Goal: Task Accomplishment & Management: Use online tool/utility

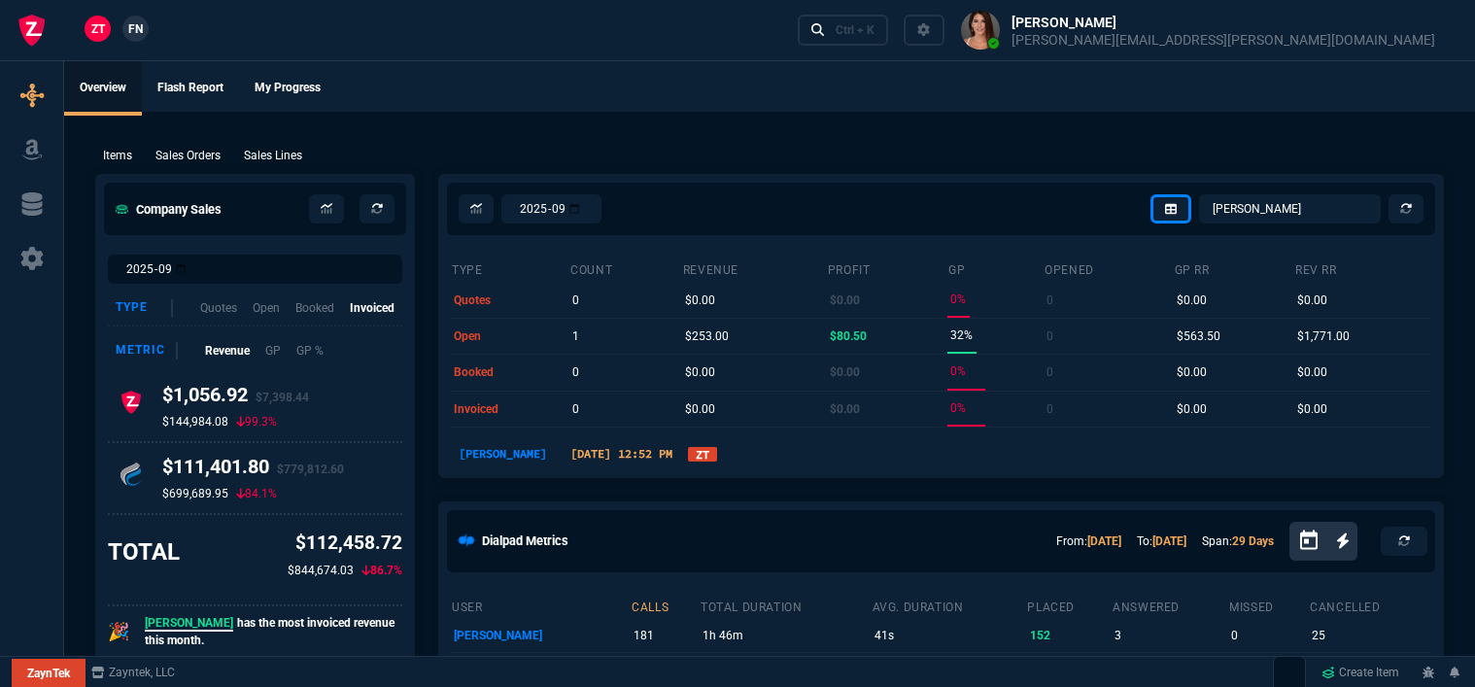
select select "12: [PERSON_NAME]"
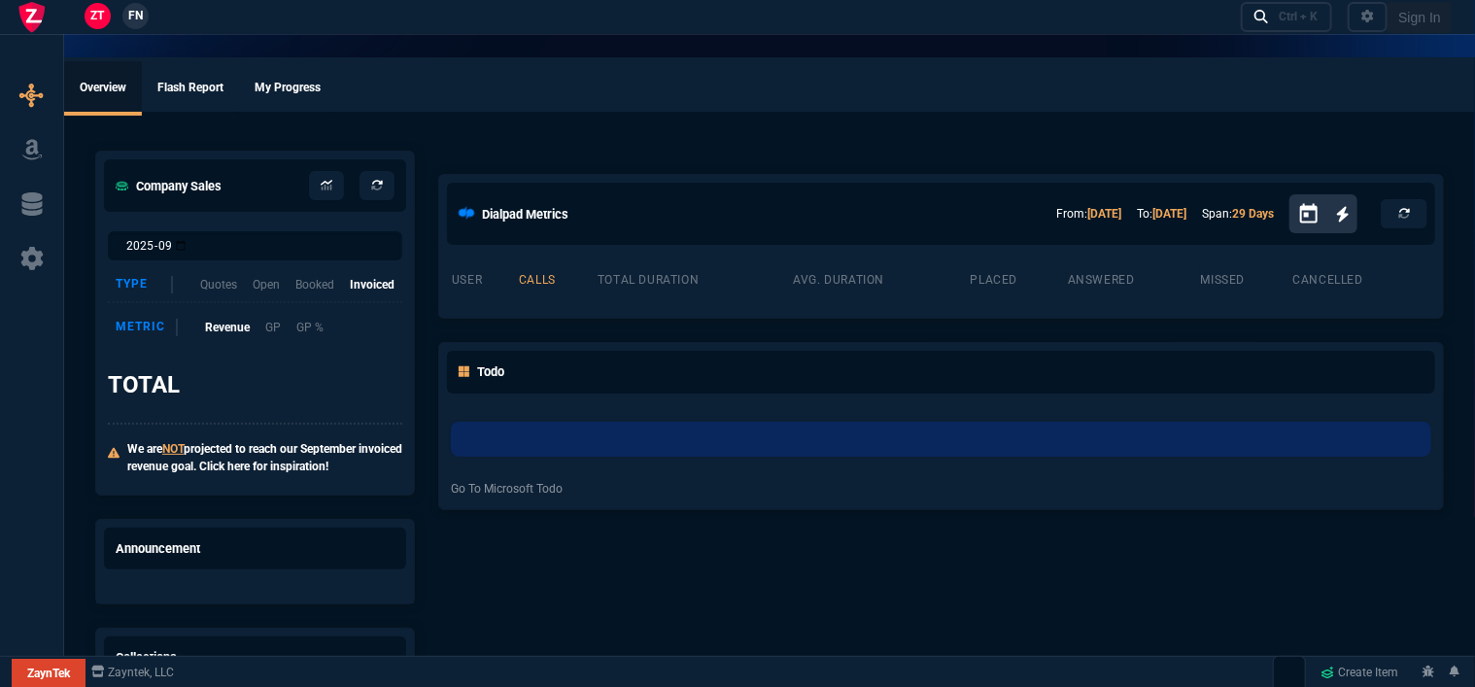
select select "12: [PERSON_NAME]"
